Goal: Information Seeking & Learning: Learn about a topic

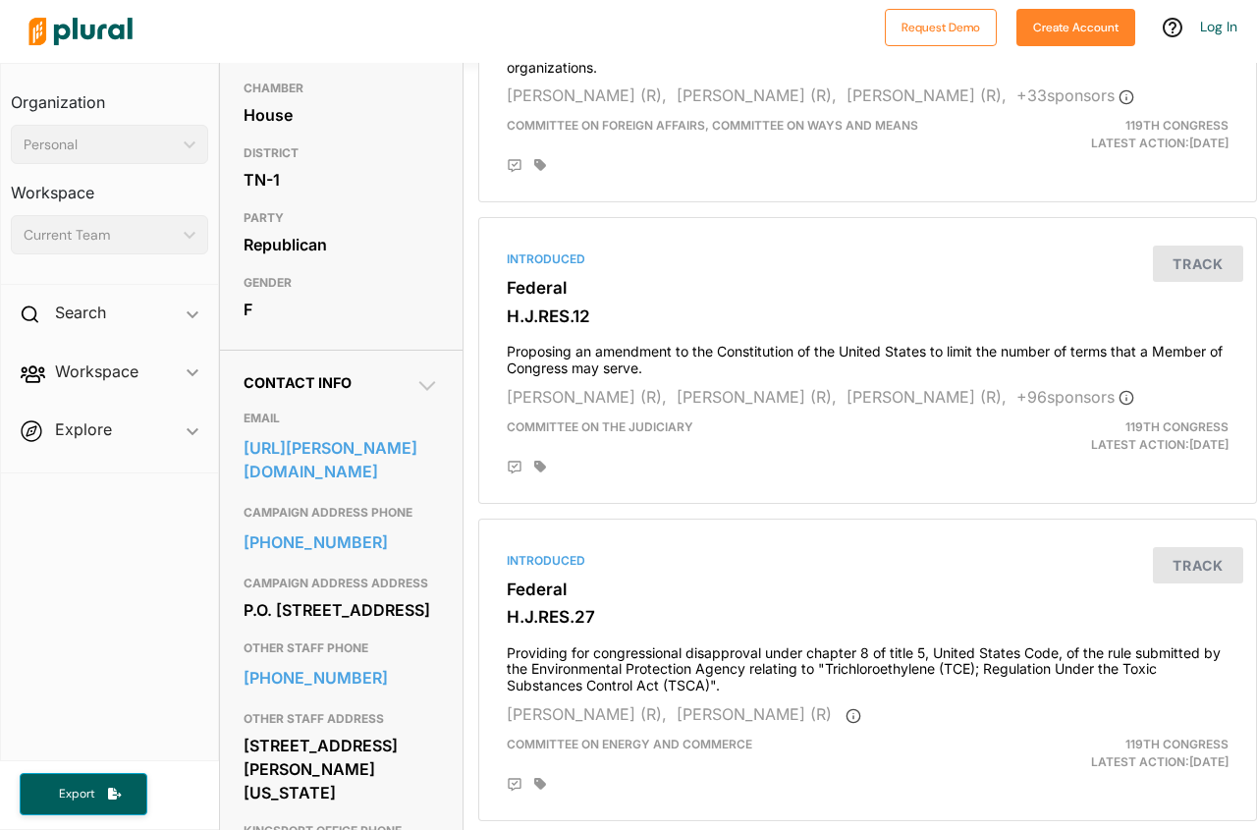
scroll to position [317, 0]
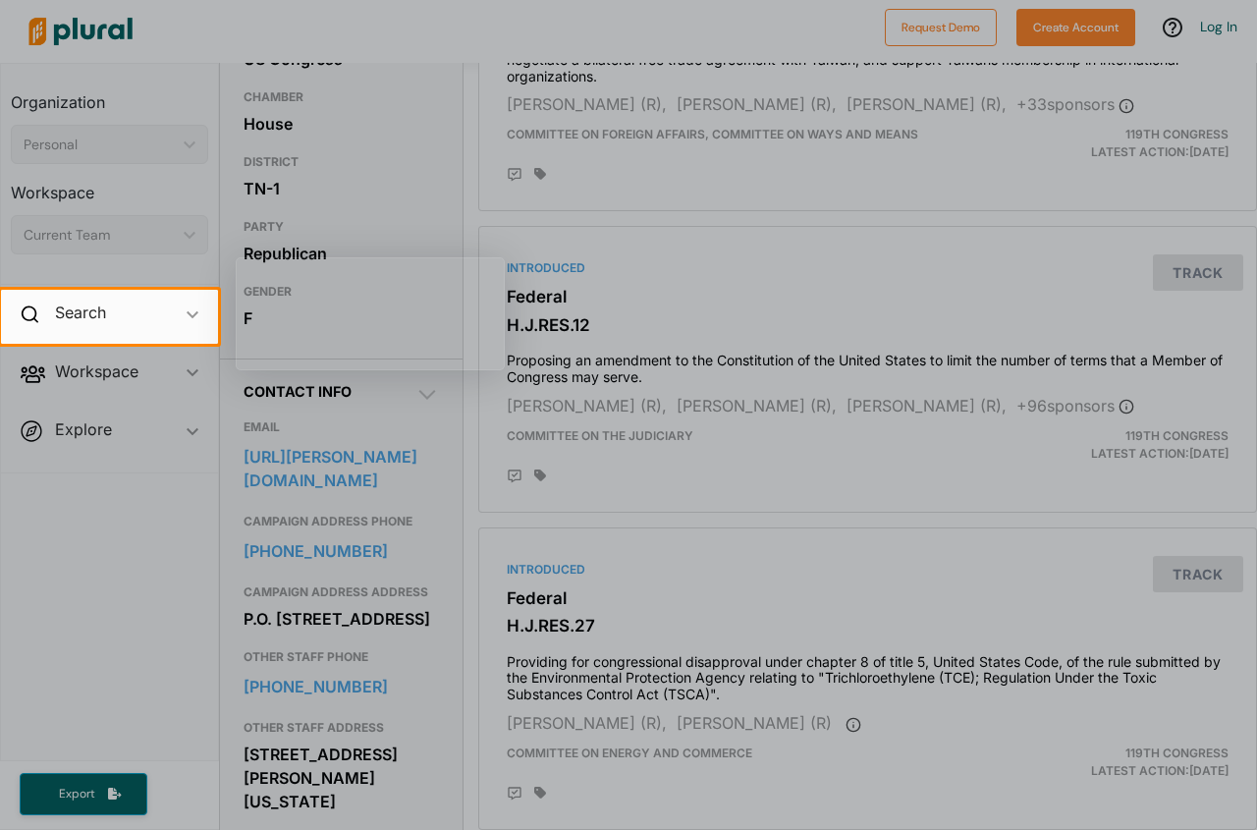
click at [516, 287] on div at bounding box center [628, 145] width 1257 height 290
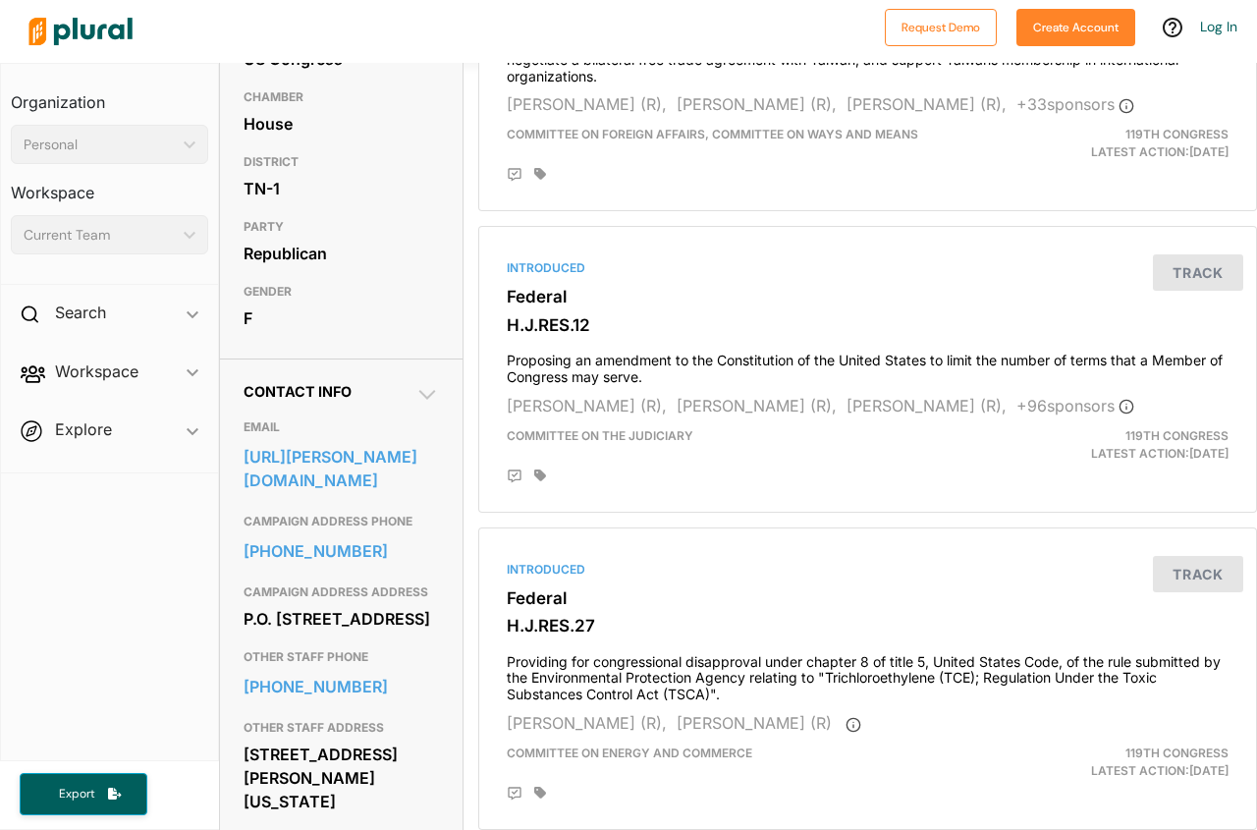
scroll to position [0, 0]
